Goal: Transaction & Acquisition: Obtain resource

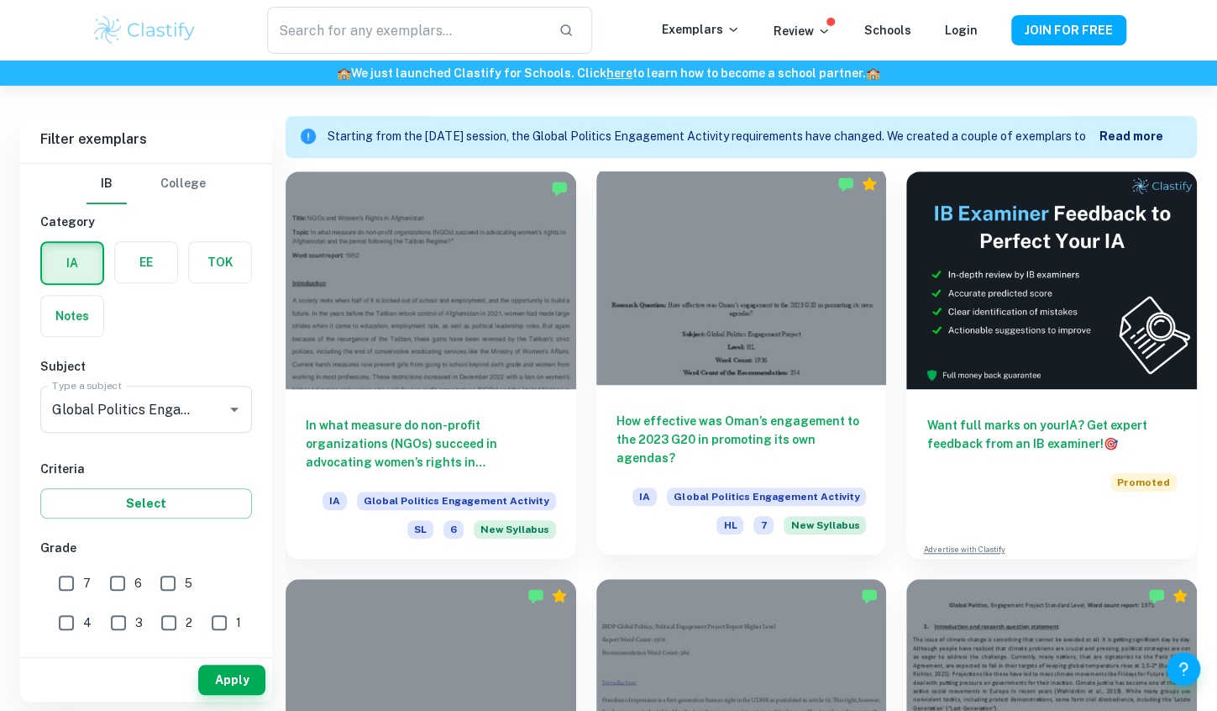
scroll to position [449, 0]
click at [790, 344] on div at bounding box center [741, 277] width 291 height 218
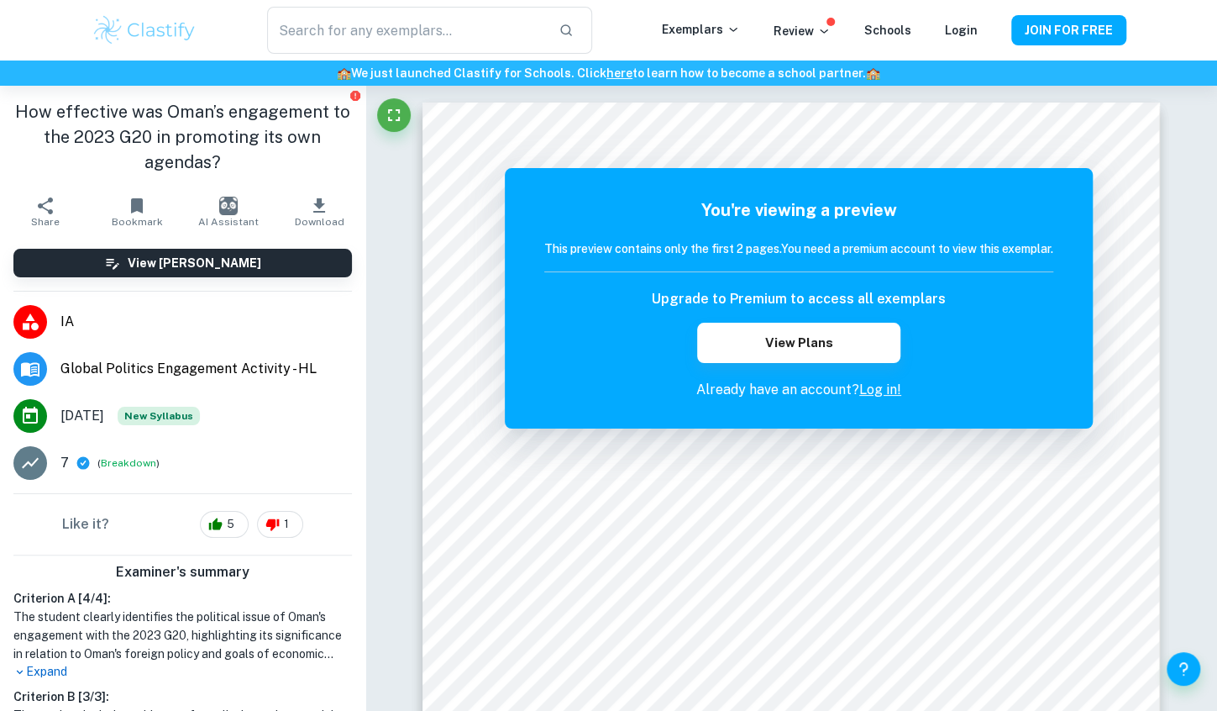
click at [878, 386] on link "Log in!" at bounding box center [880, 389] width 42 height 16
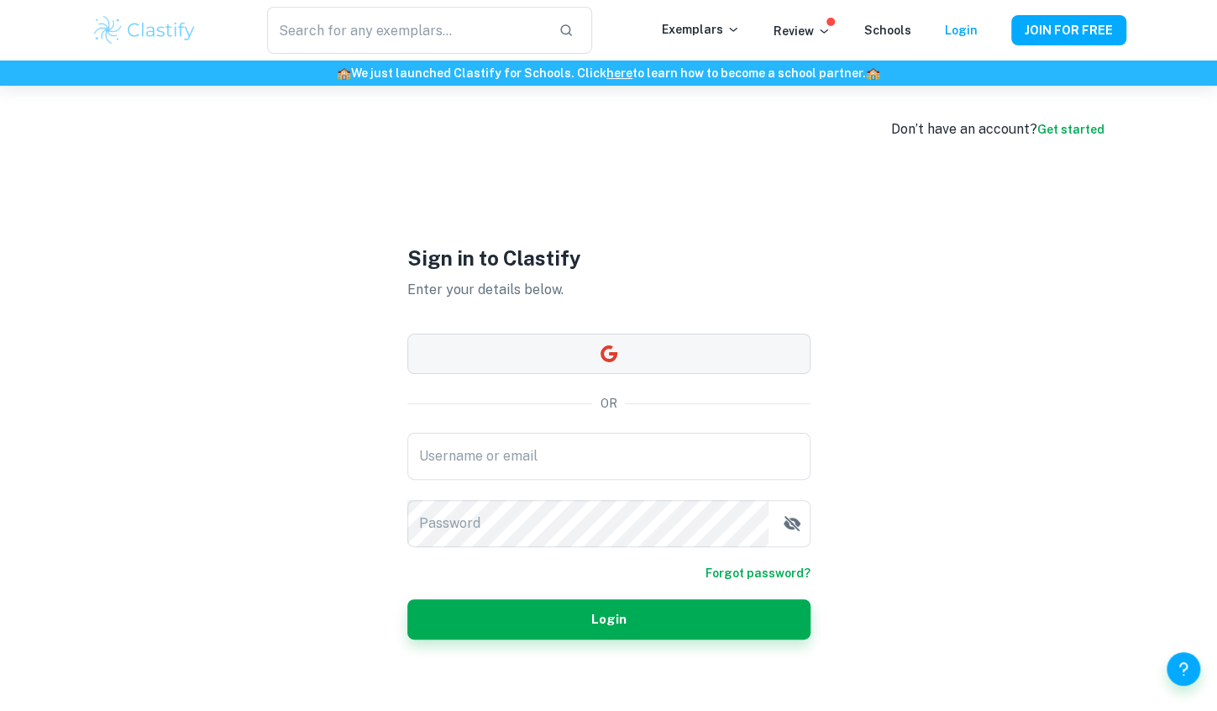
click at [702, 337] on button "button" at bounding box center [608, 353] width 403 height 40
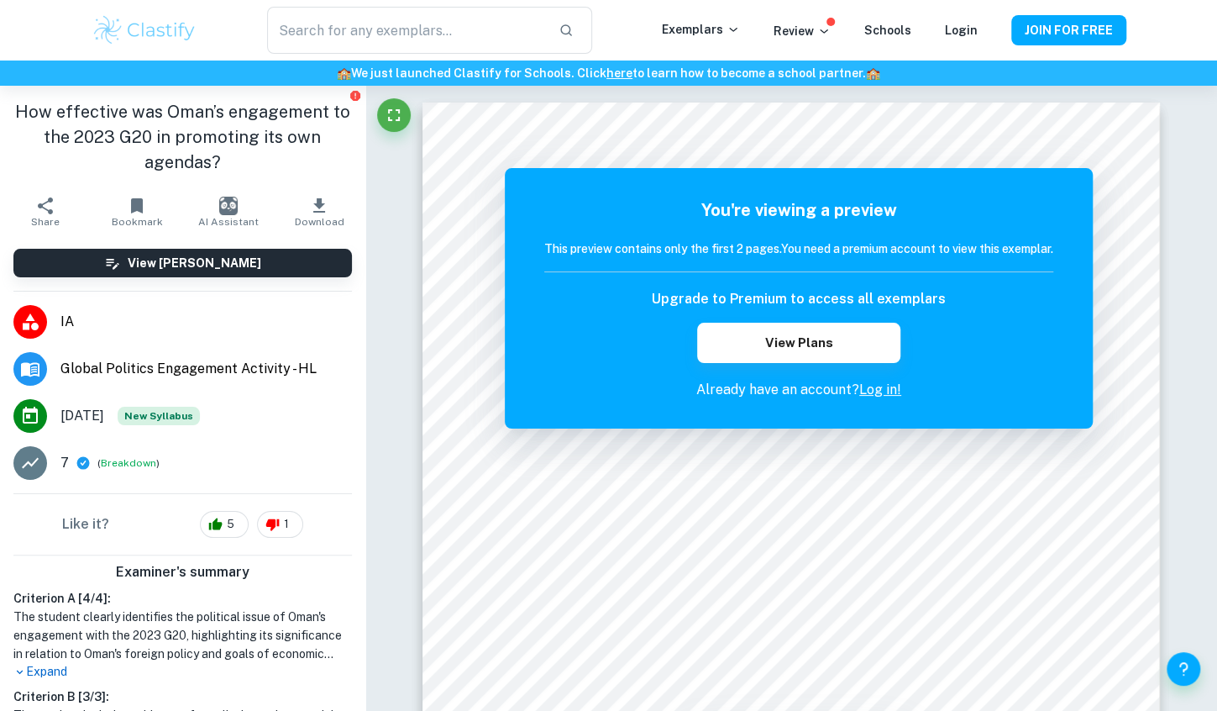
click at [881, 392] on link "Log in!" at bounding box center [880, 389] width 42 height 16
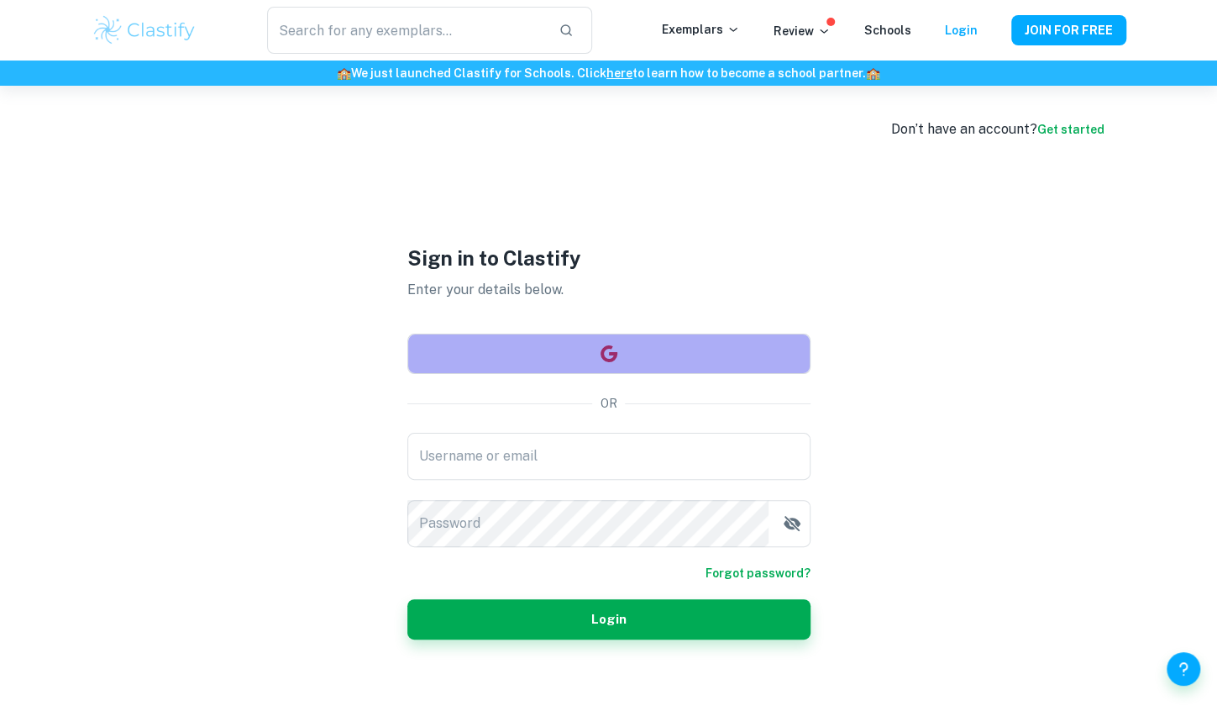
click at [706, 335] on button "button" at bounding box center [608, 353] width 403 height 40
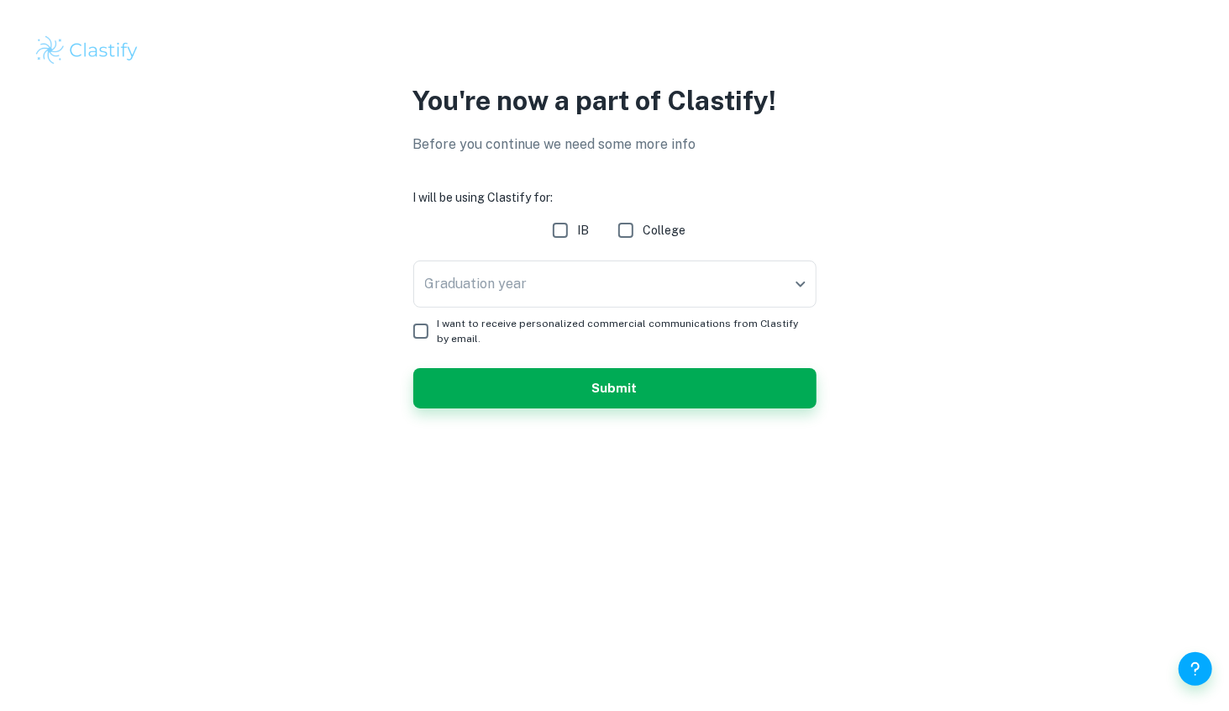
click at [569, 238] on input "IB" at bounding box center [560, 230] width 34 height 34
checkbox input "true"
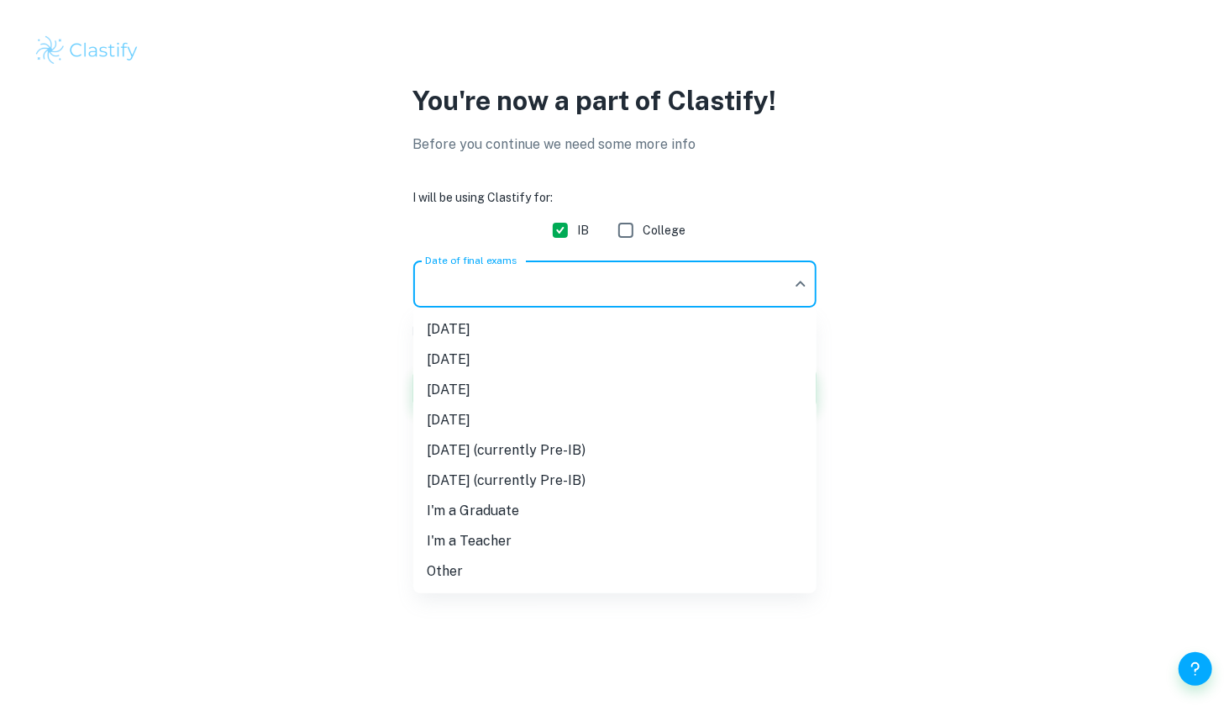
click at [552, 275] on body "We value your privacy We use cookies to enhance your browsing experience, serve…" at bounding box center [614, 355] width 1229 height 711
click at [517, 386] on li "May 2026" at bounding box center [614, 390] width 403 height 30
type input "M26"
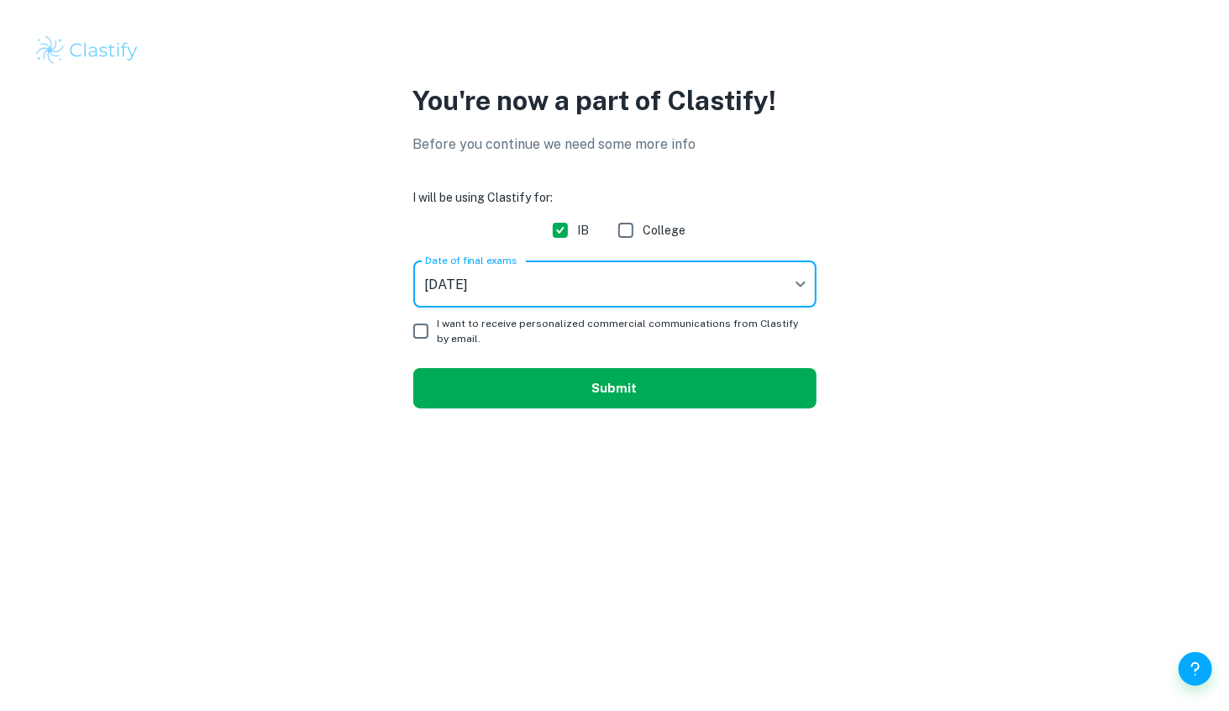
click at [480, 387] on button "Submit" at bounding box center [614, 388] width 403 height 40
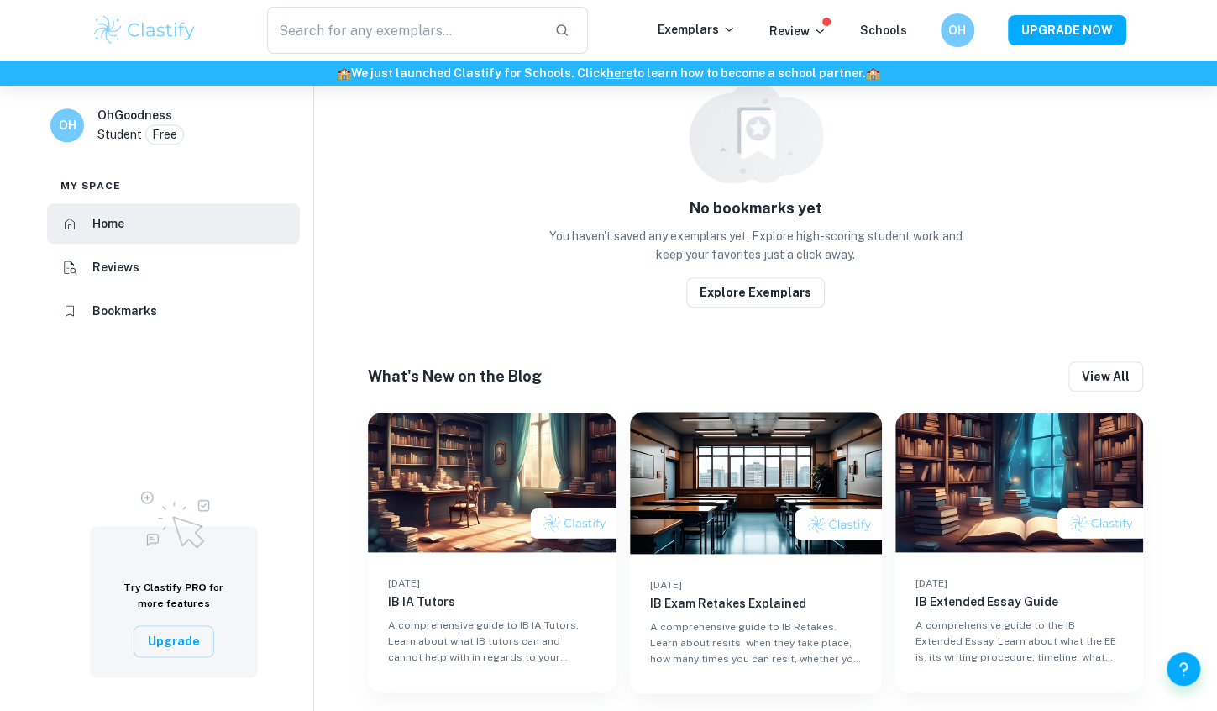
scroll to position [797, 0]
